Goal: Navigation & Orientation: Find specific page/section

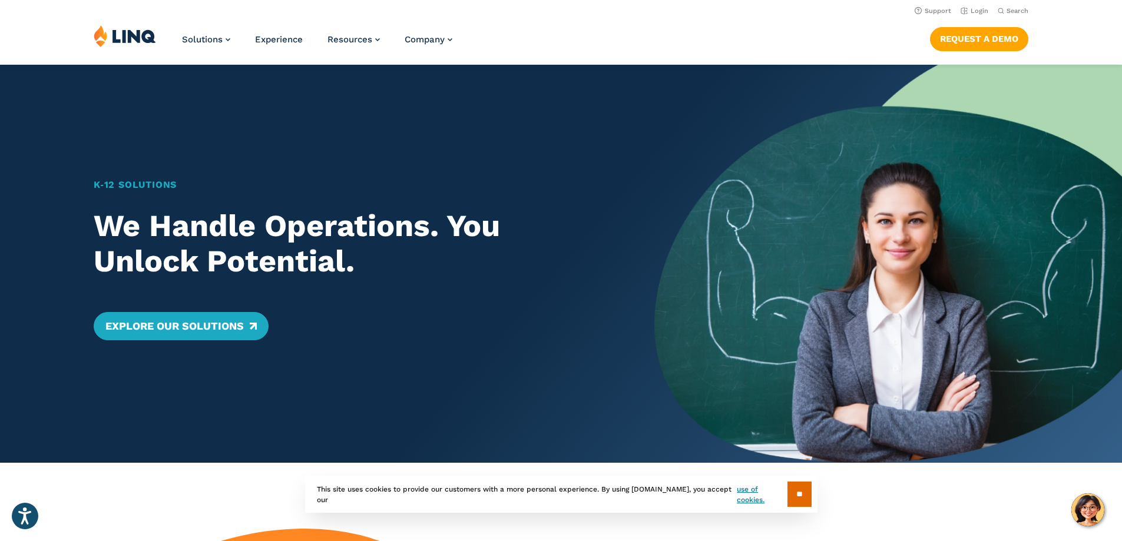
click at [135, 33] on img at bounding box center [125, 36] width 62 height 22
click at [967, 10] on link "Login" at bounding box center [975, 11] width 28 height 8
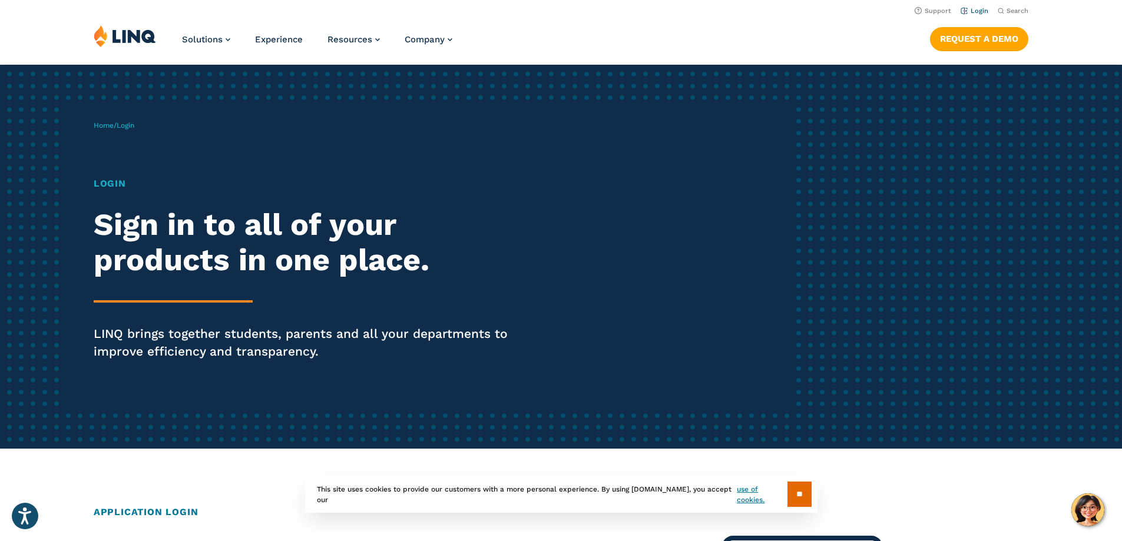
click at [970, 12] on link "Login" at bounding box center [975, 11] width 28 height 8
click at [978, 9] on link "Login" at bounding box center [975, 11] width 28 height 8
click at [794, 495] on input "**" at bounding box center [800, 494] width 24 height 25
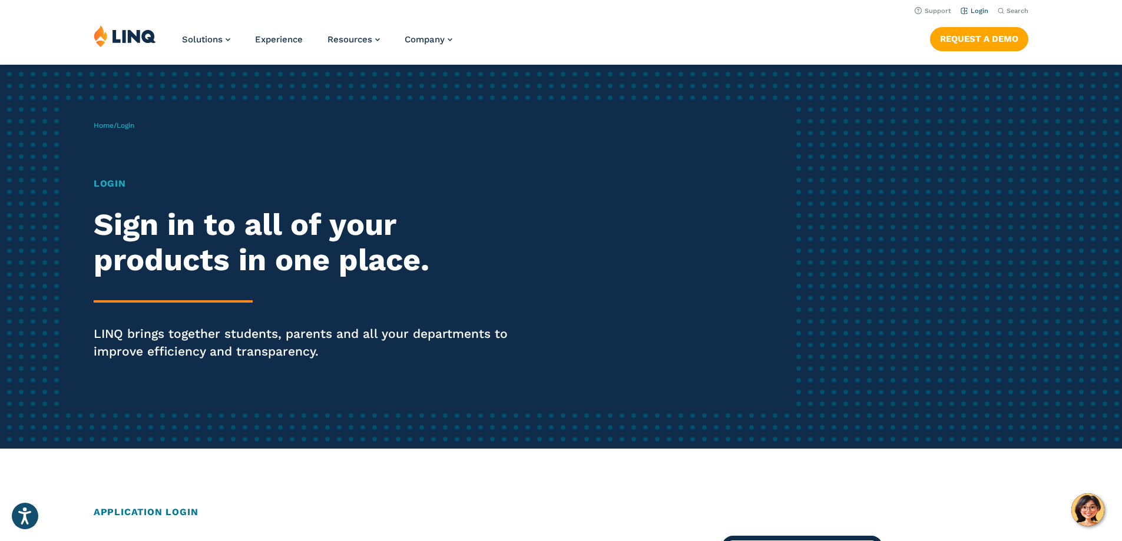
click at [974, 14] on link "Login" at bounding box center [975, 11] width 28 height 8
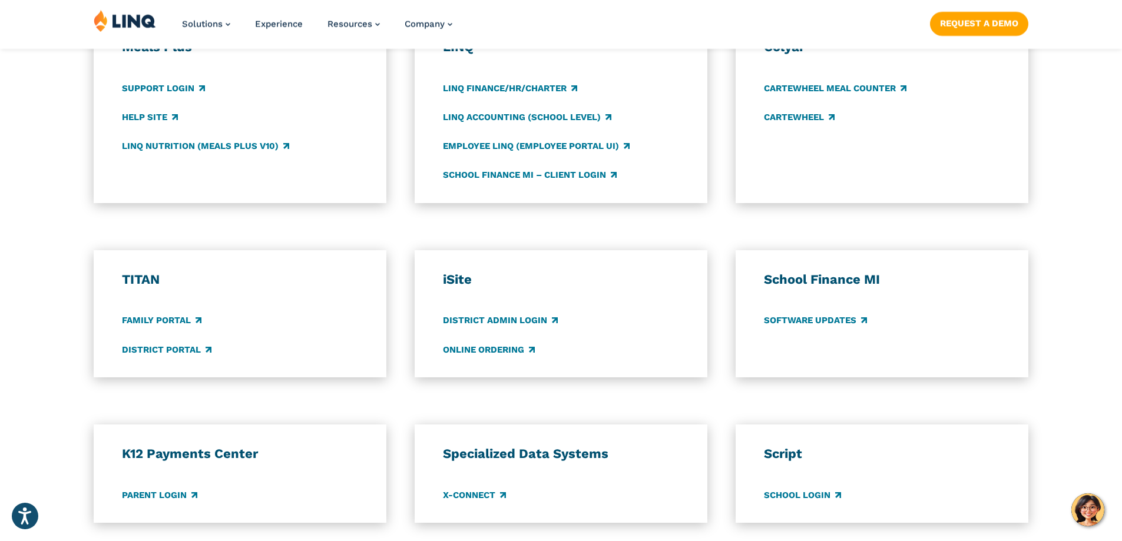
scroll to position [707, 0]
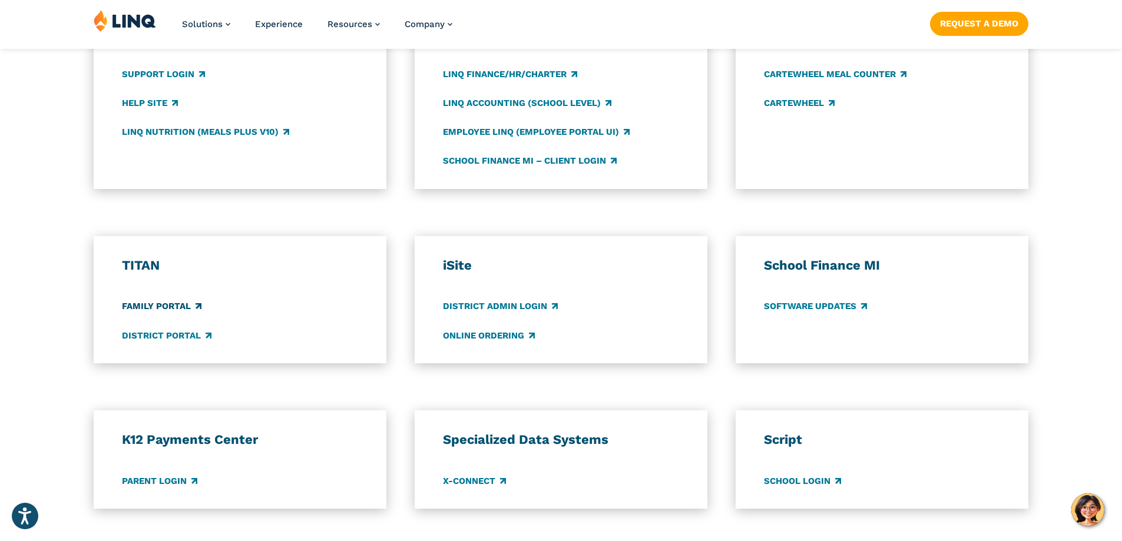
click at [171, 305] on link "Family Portal" at bounding box center [162, 306] width 80 height 13
